Goal: Information Seeking & Learning: Learn about a topic

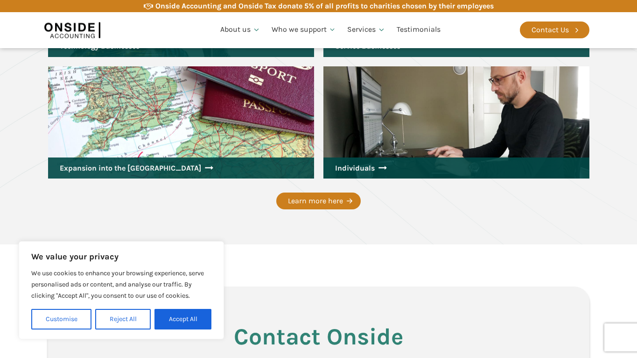
scroll to position [1428, 0]
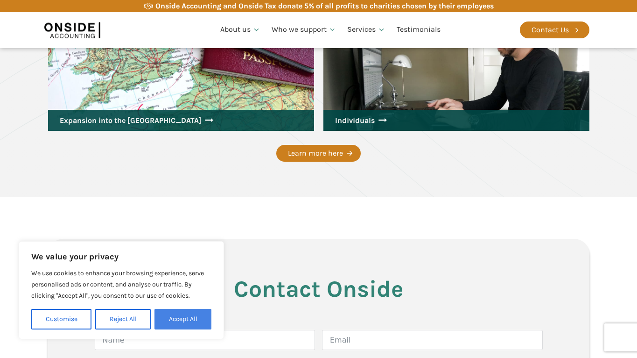
click at [201, 317] on button "Accept All" at bounding box center [183, 319] width 57 height 21
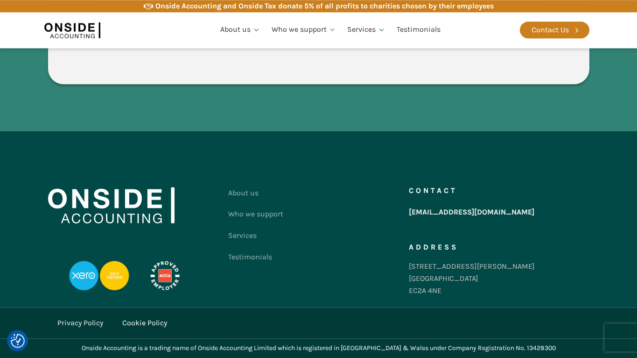
scroll to position [1845, 0]
click at [144, 323] on link "Cookie Policy" at bounding box center [144, 322] width 45 height 12
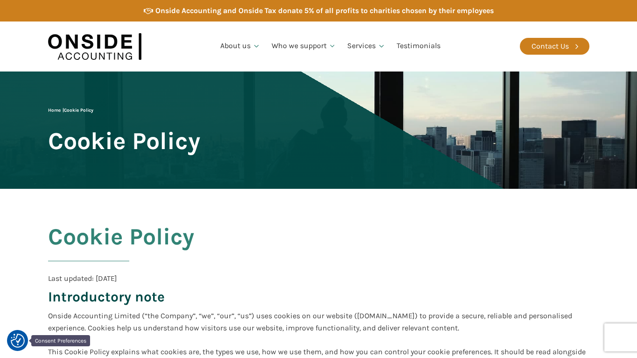
click at [17, 340] on img "Consent Preferences" at bounding box center [18, 340] width 14 height 14
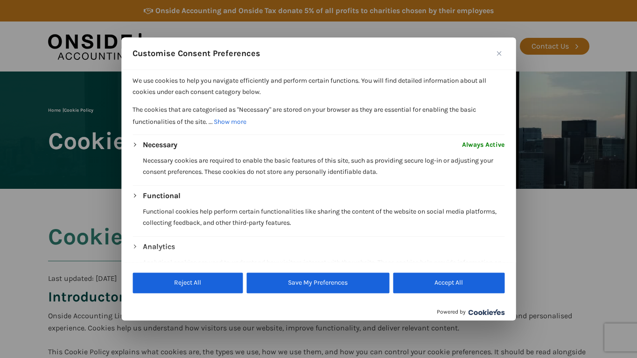
click at [499, 53] on img "Close" at bounding box center [499, 53] width 5 height 5
